Goal: Task Accomplishment & Management: Use online tool/utility

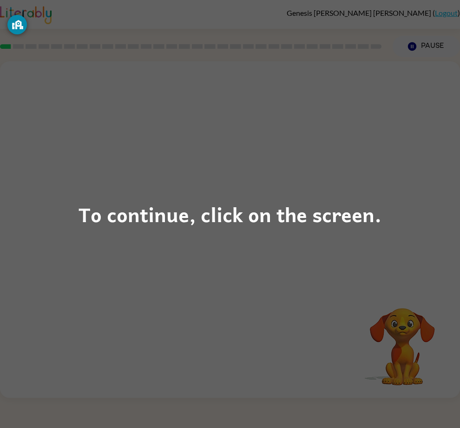
click at [360, 210] on div "To continue, click on the screen." at bounding box center [229, 214] width 303 height 32
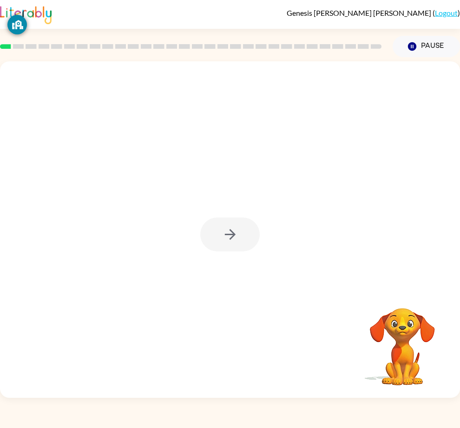
click at [233, 250] on div at bounding box center [229, 234] width 59 height 34
click at [248, 239] on div at bounding box center [229, 234] width 59 height 34
click at [231, 245] on div at bounding box center [229, 234] width 59 height 34
click at [220, 250] on button "button" at bounding box center [229, 234] width 59 height 34
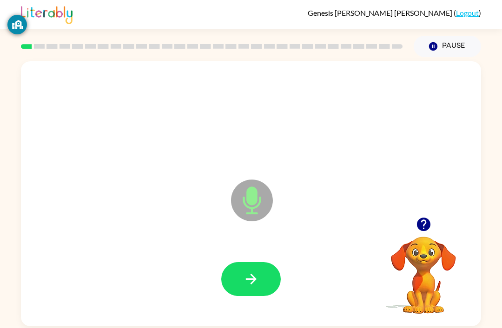
click at [266, 274] on button "button" at bounding box center [250, 279] width 59 height 34
click at [257, 280] on icon "button" at bounding box center [251, 279] width 16 height 16
click at [243, 272] on button "button" at bounding box center [250, 279] width 59 height 34
click at [255, 273] on icon "button" at bounding box center [251, 279] width 16 height 16
click at [257, 275] on icon "button" at bounding box center [251, 279] width 16 height 16
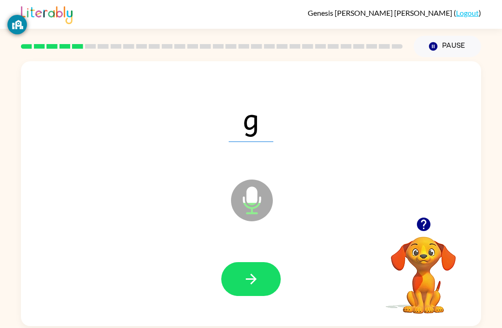
click at [258, 267] on button "button" at bounding box center [250, 279] width 59 height 34
click at [254, 272] on button "button" at bounding box center [250, 279] width 59 height 34
click at [254, 275] on icon "button" at bounding box center [251, 279] width 16 height 16
click at [266, 277] on button "button" at bounding box center [250, 279] width 59 height 34
click at [252, 268] on button "button" at bounding box center [250, 279] width 59 height 34
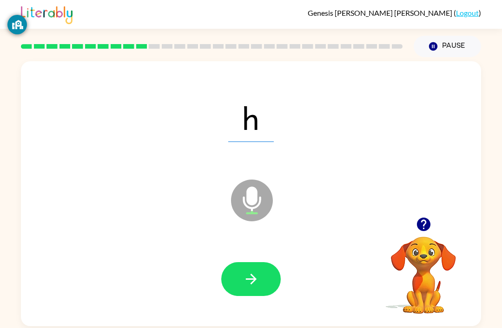
click at [261, 279] on button "button" at bounding box center [250, 279] width 59 height 34
click at [257, 275] on icon "button" at bounding box center [251, 279] width 16 height 16
click at [251, 281] on icon "button" at bounding box center [250, 279] width 11 height 11
click at [246, 281] on icon "button" at bounding box center [250, 279] width 11 height 11
click at [255, 279] on icon "button" at bounding box center [251, 279] width 16 height 16
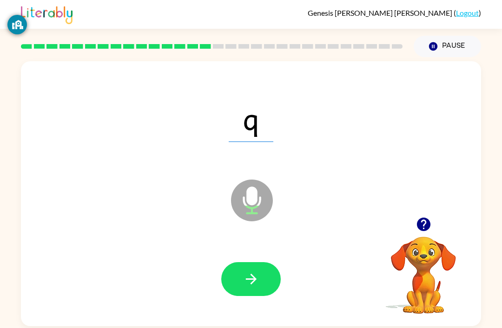
click at [255, 269] on button "button" at bounding box center [250, 279] width 59 height 34
click at [260, 277] on button "button" at bounding box center [250, 279] width 59 height 34
click at [257, 282] on icon "button" at bounding box center [251, 279] width 16 height 16
click at [256, 278] on icon "button" at bounding box center [251, 279] width 16 height 16
click at [260, 279] on button "button" at bounding box center [250, 279] width 59 height 34
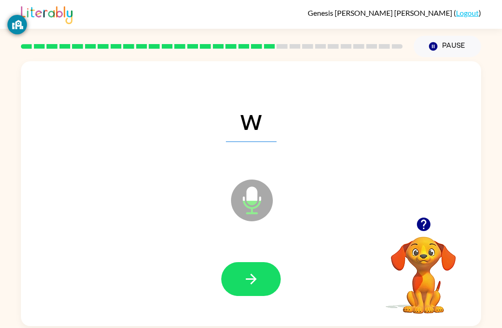
scroll to position [0, 0]
click at [248, 274] on icon "button" at bounding box center [251, 279] width 16 height 16
click at [269, 280] on button "button" at bounding box center [250, 279] width 59 height 34
click at [264, 271] on button "button" at bounding box center [250, 279] width 59 height 34
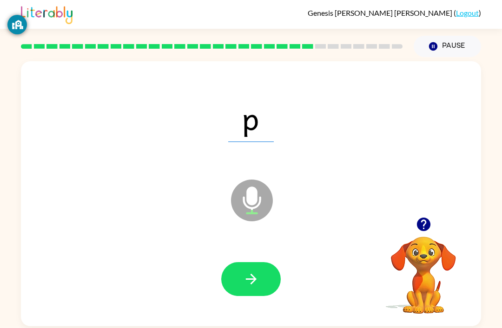
click at [268, 278] on button "button" at bounding box center [250, 279] width 59 height 34
click at [261, 279] on button "button" at bounding box center [250, 279] width 59 height 34
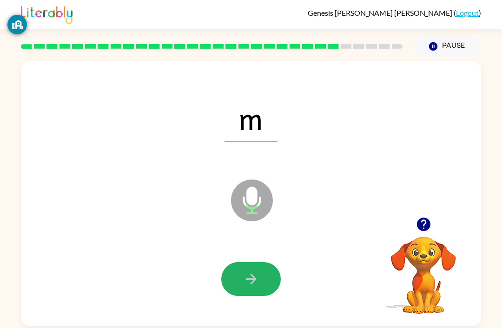
click at [251, 275] on icon "button" at bounding box center [251, 279] width 16 height 16
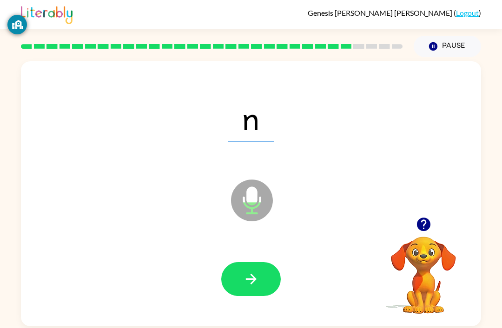
click at [265, 273] on button "button" at bounding box center [250, 279] width 59 height 34
click at [265, 268] on button "button" at bounding box center [250, 279] width 59 height 34
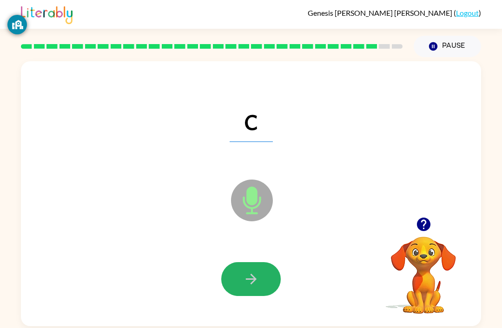
click at [266, 278] on button "button" at bounding box center [250, 279] width 59 height 34
click at [261, 280] on button "button" at bounding box center [250, 279] width 59 height 34
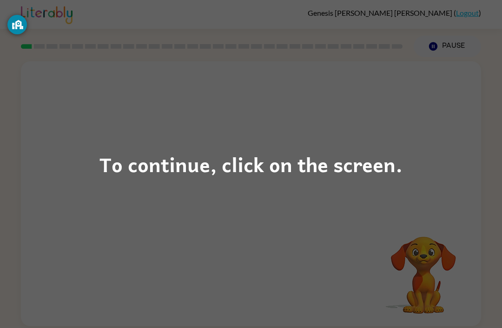
click at [292, 166] on div "To continue, click on the screen." at bounding box center [250, 165] width 303 height 32
click at [283, 153] on div "To continue, click on the screen." at bounding box center [250, 165] width 303 height 32
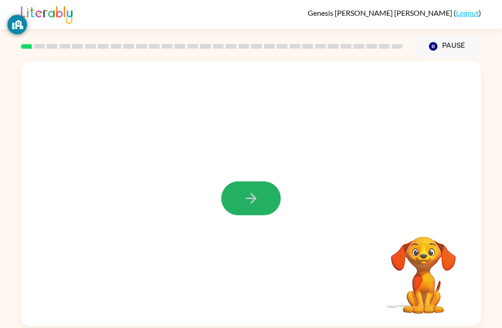
click at [258, 201] on icon "button" at bounding box center [251, 198] width 16 height 16
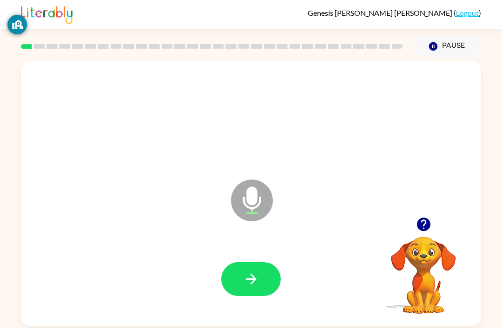
click at [263, 279] on button "button" at bounding box center [250, 279] width 59 height 34
click at [258, 268] on button "button" at bounding box center [250, 279] width 59 height 34
click at [261, 278] on button "button" at bounding box center [250, 279] width 59 height 34
click at [261, 274] on button "button" at bounding box center [250, 279] width 59 height 34
click at [259, 274] on button "button" at bounding box center [250, 279] width 59 height 34
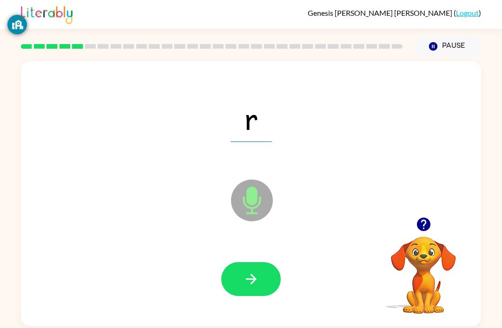
click at [254, 278] on icon "button" at bounding box center [250, 279] width 11 height 11
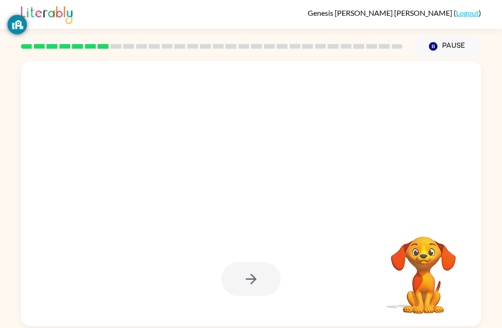
click at [259, 277] on div at bounding box center [250, 279] width 59 height 34
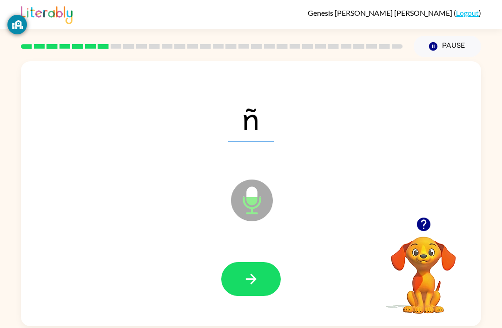
click at [248, 276] on icon "button" at bounding box center [251, 279] width 16 height 16
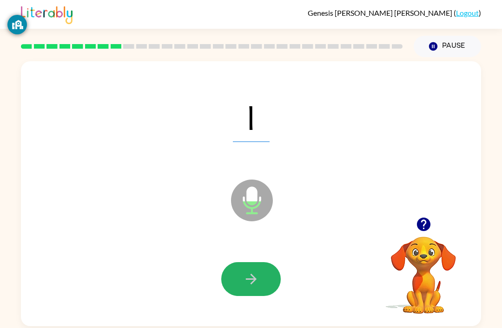
click at [265, 277] on button "button" at bounding box center [250, 279] width 59 height 34
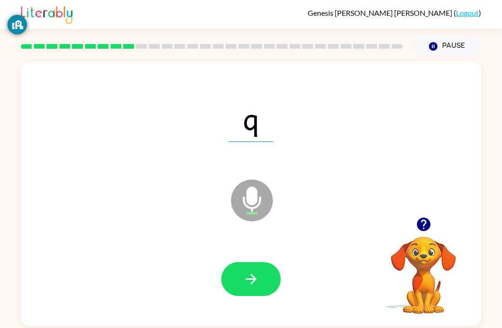
click at [259, 277] on button "button" at bounding box center [250, 279] width 59 height 34
click at [258, 281] on icon "button" at bounding box center [251, 279] width 16 height 16
click at [262, 277] on button "button" at bounding box center [250, 279] width 59 height 34
click at [261, 279] on button "button" at bounding box center [250, 279] width 59 height 34
click at [261, 272] on button "button" at bounding box center [250, 279] width 59 height 34
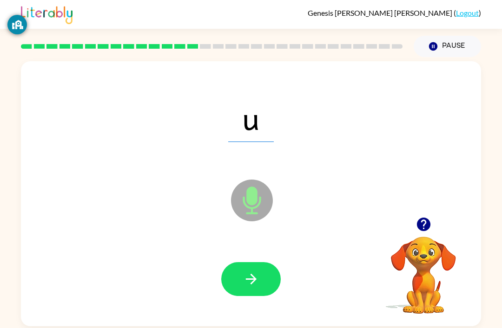
click at [262, 276] on button "button" at bounding box center [250, 279] width 59 height 34
click at [260, 274] on button "button" at bounding box center [250, 279] width 59 height 34
click at [266, 253] on div at bounding box center [250, 280] width 441 height 76
click at [261, 283] on button "button" at bounding box center [250, 279] width 59 height 34
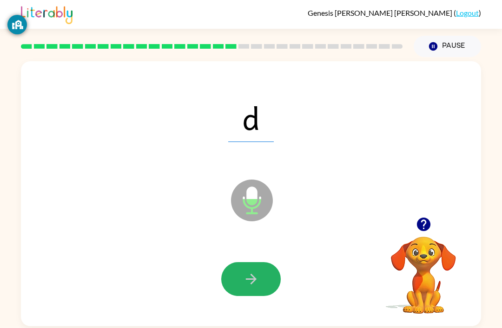
click at [259, 283] on icon "button" at bounding box center [251, 279] width 16 height 16
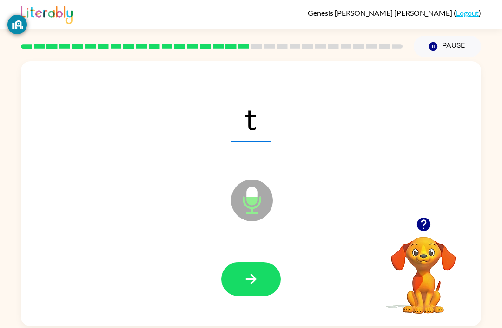
click at [263, 282] on button "button" at bounding box center [250, 279] width 59 height 34
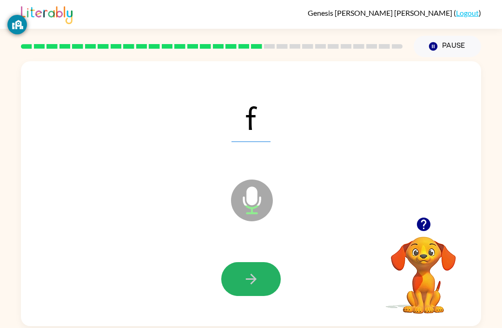
click at [261, 277] on button "button" at bounding box center [250, 279] width 59 height 34
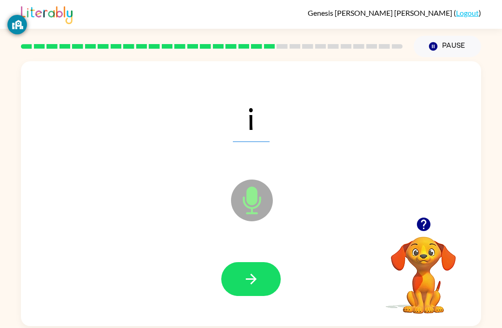
click at [265, 274] on button "button" at bounding box center [250, 279] width 59 height 34
click at [257, 277] on icon "button" at bounding box center [251, 279] width 16 height 16
click at [262, 274] on button "button" at bounding box center [250, 279] width 59 height 34
click at [266, 274] on button "button" at bounding box center [250, 279] width 59 height 34
click at [264, 281] on button "button" at bounding box center [250, 279] width 59 height 34
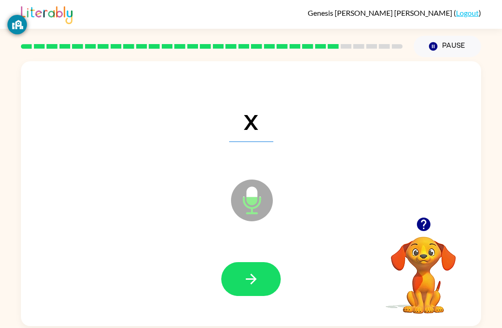
click at [265, 273] on button "button" at bounding box center [250, 279] width 59 height 34
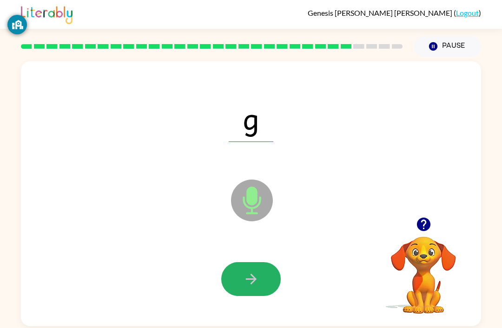
click at [250, 266] on button "button" at bounding box center [250, 279] width 59 height 34
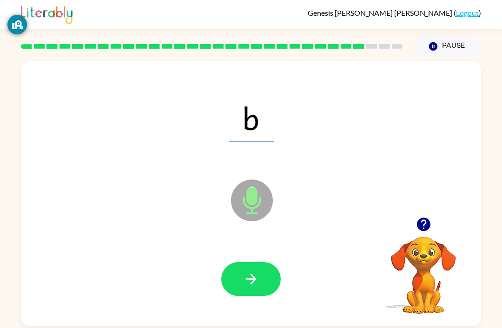
click at [252, 283] on icon "button" at bounding box center [251, 279] width 16 height 16
click at [265, 286] on button "button" at bounding box center [250, 279] width 59 height 34
click at [261, 276] on button "button" at bounding box center [250, 279] width 59 height 34
